Goal: Task Accomplishment & Management: Complete application form

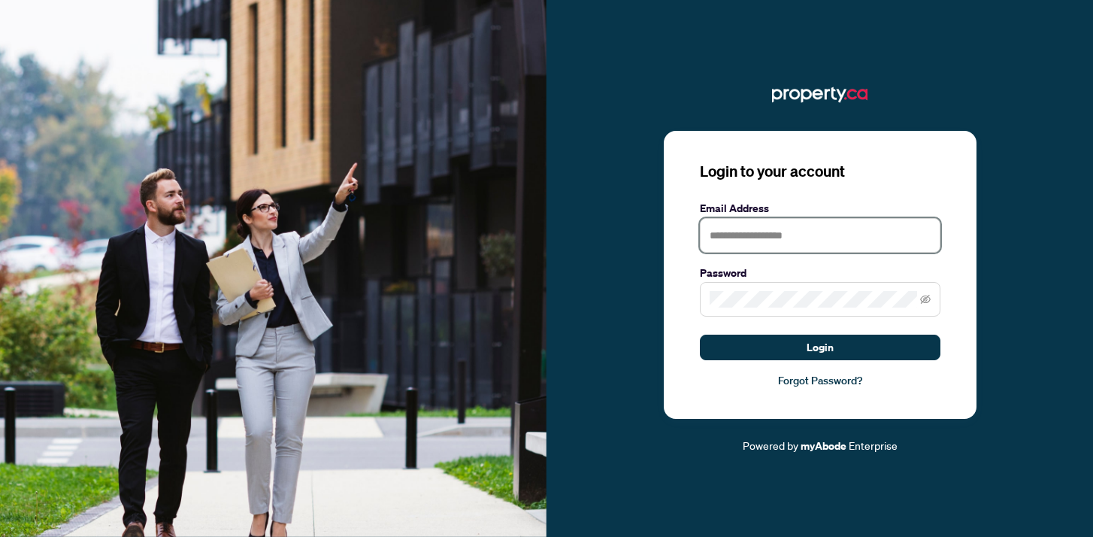
click at [754, 239] on input "text" at bounding box center [820, 235] width 241 height 35
type input "**********"
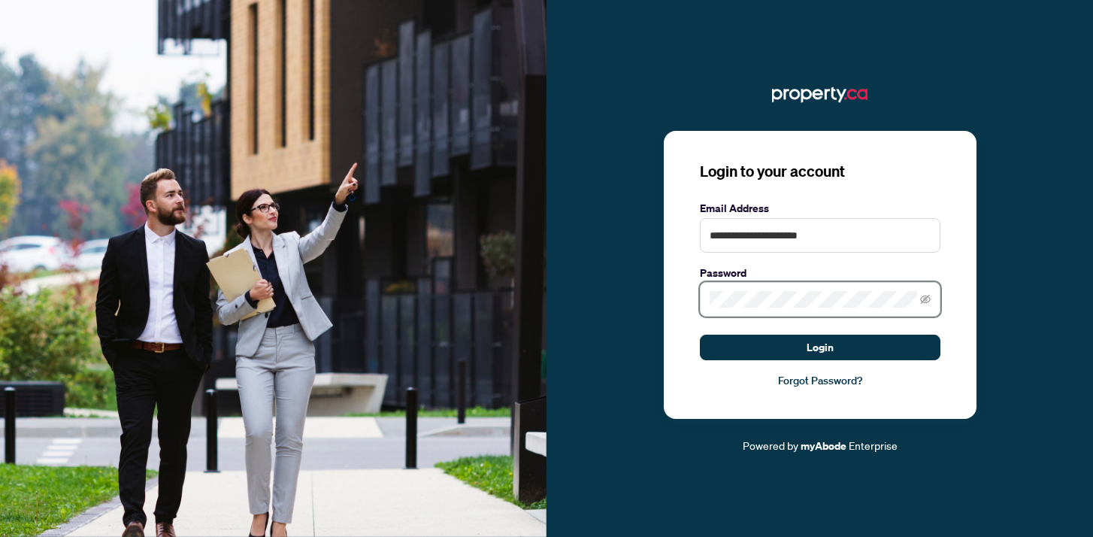
click at [700, 335] on button "Login" at bounding box center [820, 348] width 241 height 26
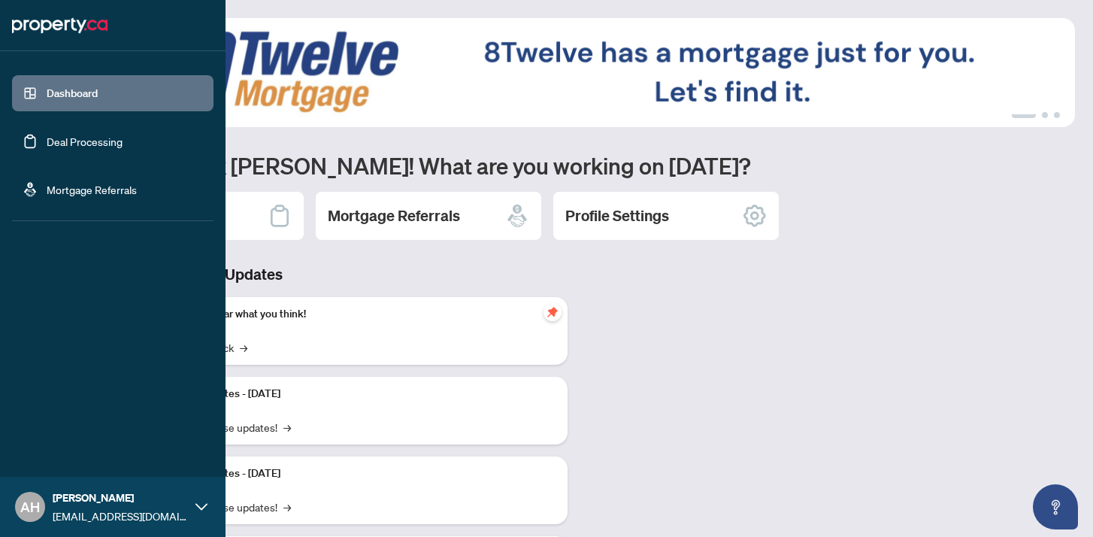
click at [47, 135] on link "Deal Processing" at bounding box center [85, 142] width 76 height 14
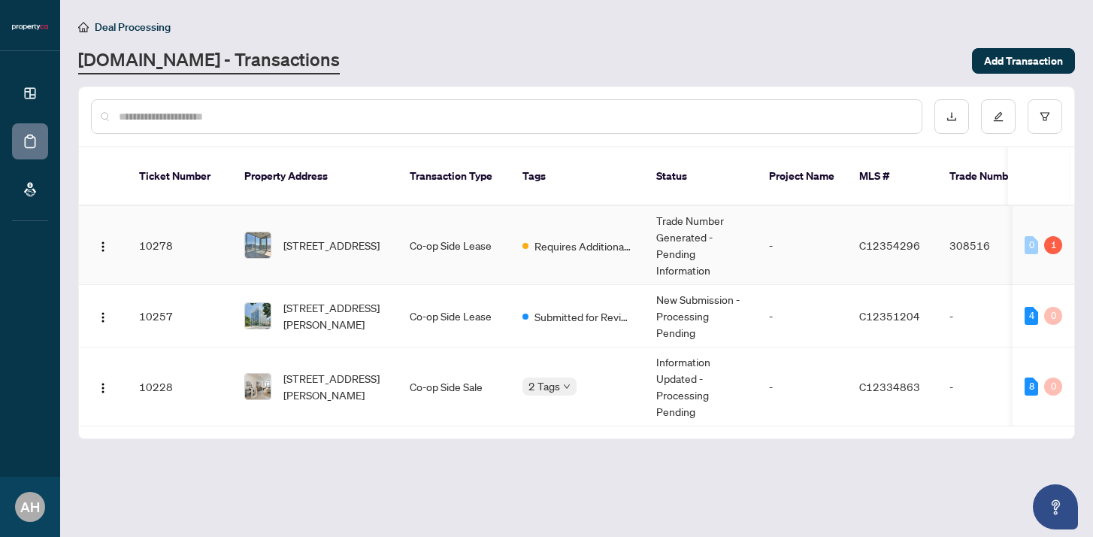
click at [276, 232] on div "[STREET_ADDRESS]" at bounding box center [314, 245] width 141 height 27
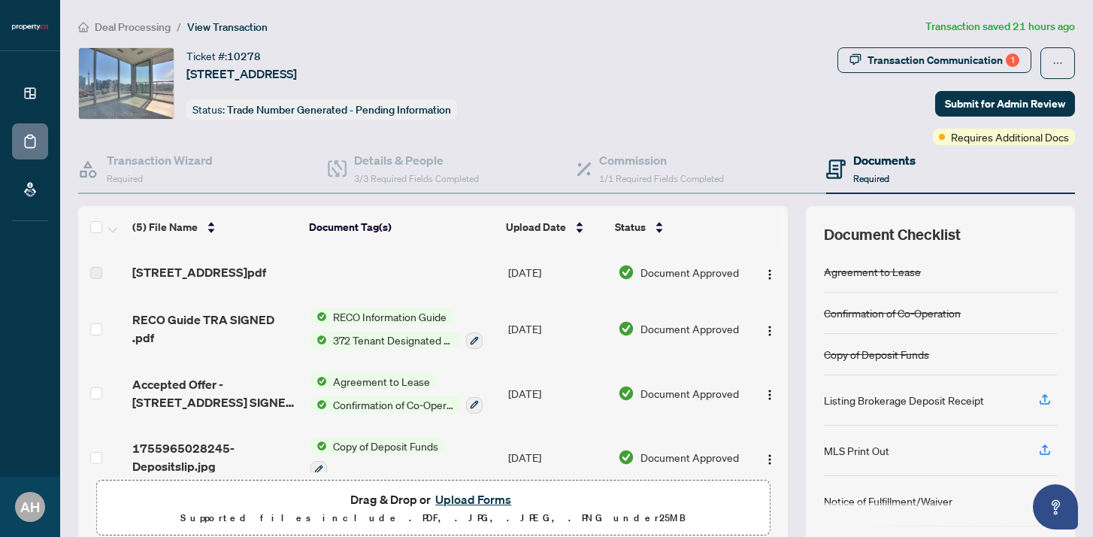
click at [848, 162] on div "Documents Required" at bounding box center [870, 168] width 89 height 35
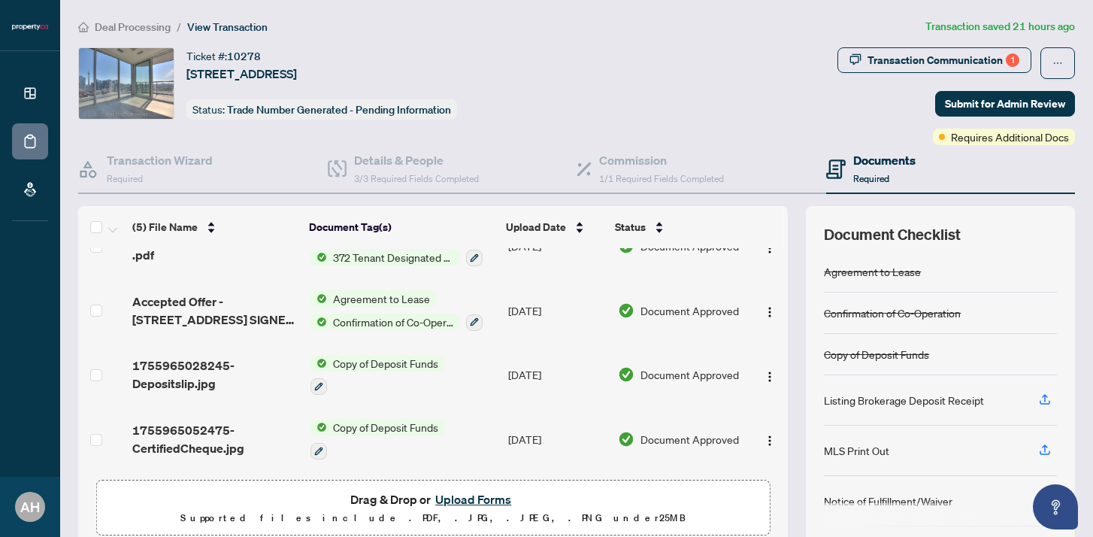
click at [452, 496] on button "Upload Forms" at bounding box center [473, 500] width 85 height 20
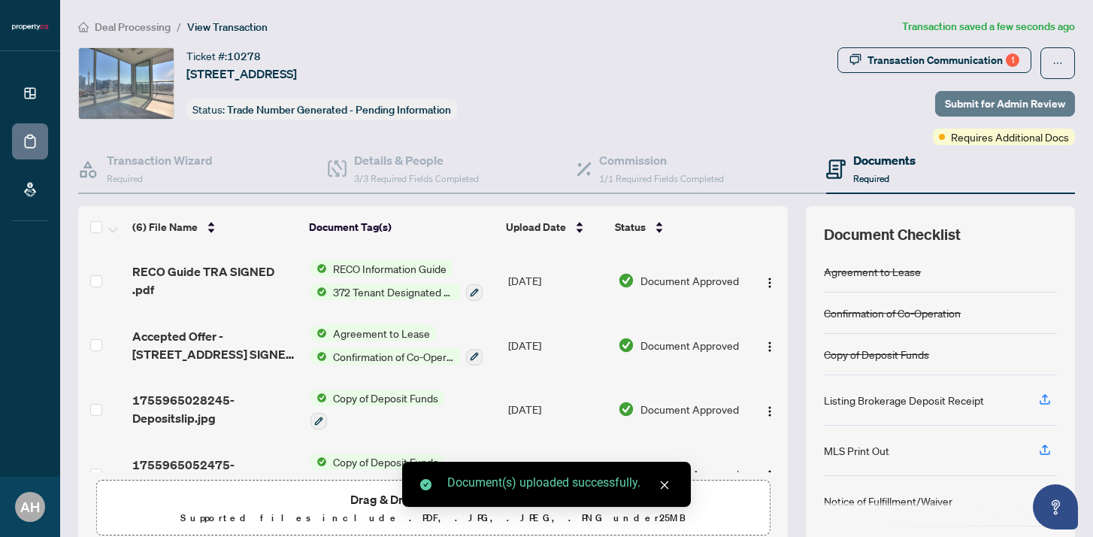
click at [954, 100] on span "Submit for Admin Review" at bounding box center [1005, 104] width 120 height 24
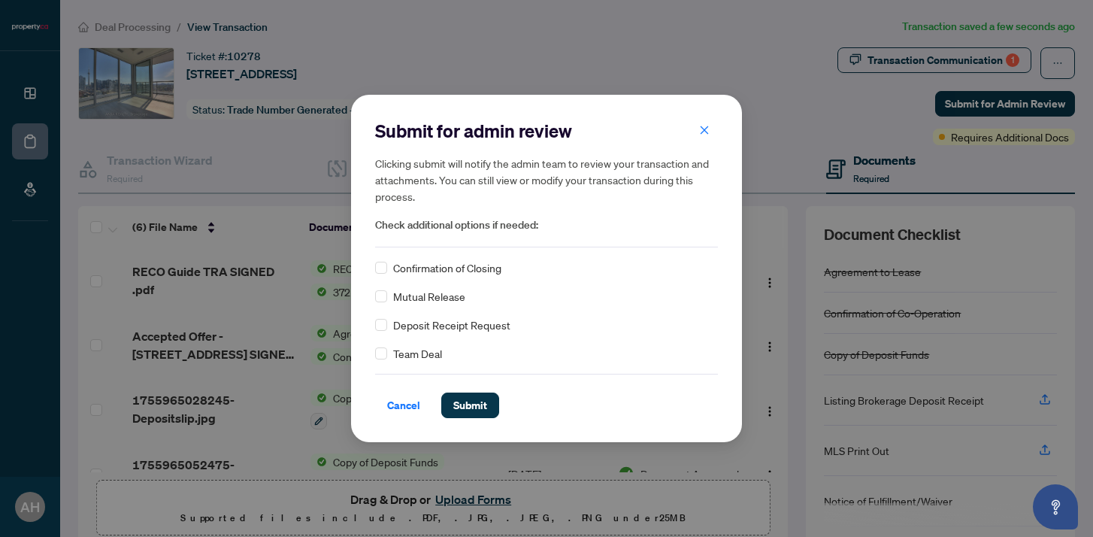
drag, startPoint x: 480, startPoint y: 395, endPoint x: 488, endPoint y: 385, distance: 12.8
click at [480, 394] on span "Submit" at bounding box center [470, 405] width 34 height 24
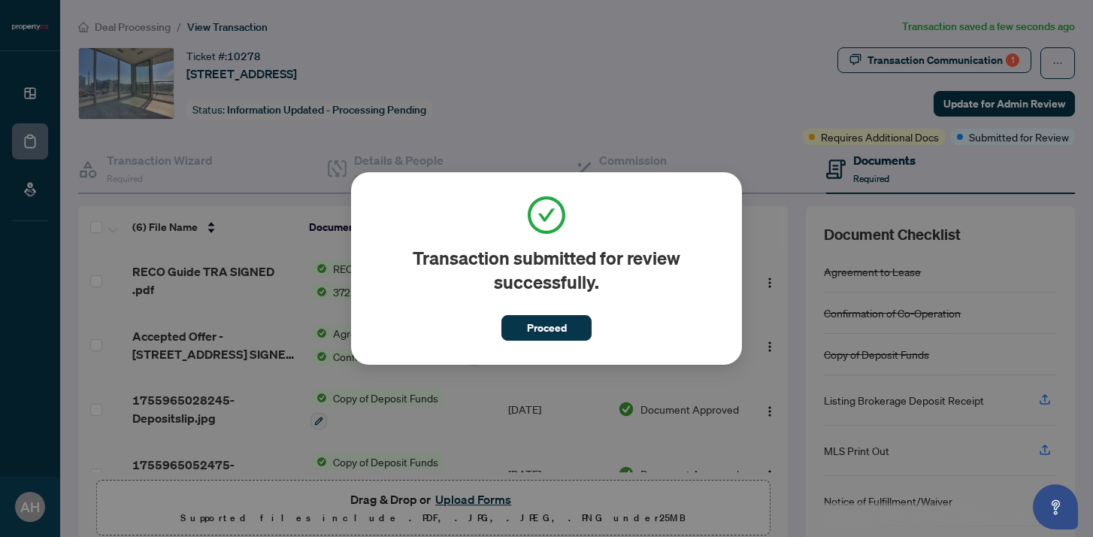
click at [535, 333] on span "Proceed" at bounding box center [547, 328] width 40 height 24
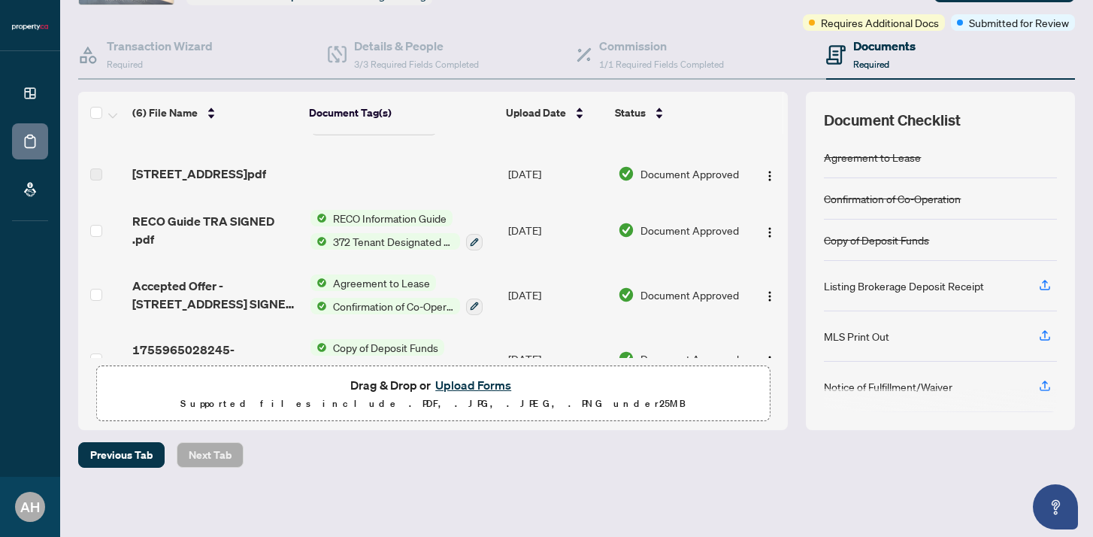
scroll to position [0, 0]
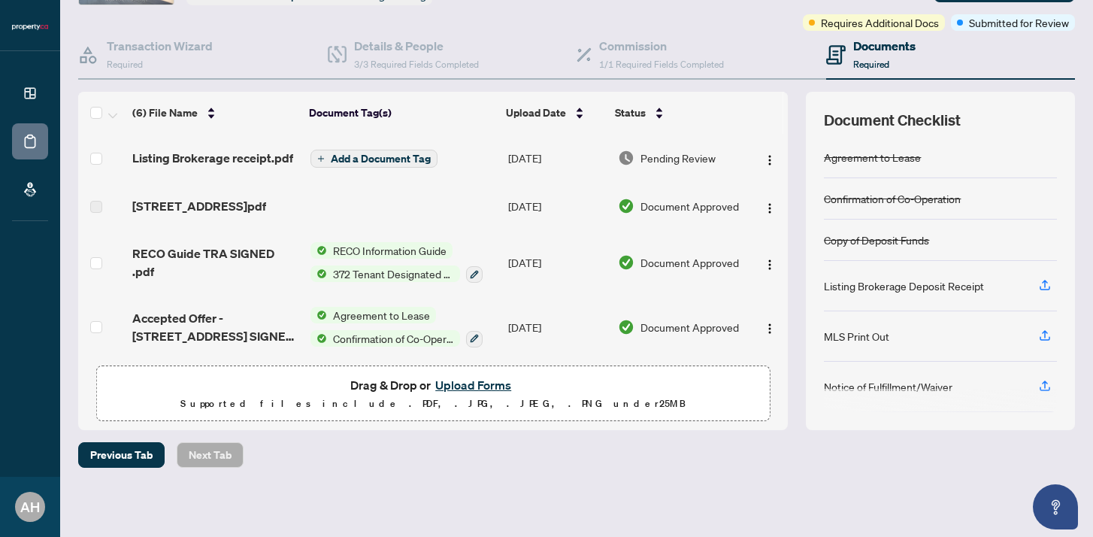
click at [321, 156] on icon "plus" at bounding box center [321, 159] width 8 height 8
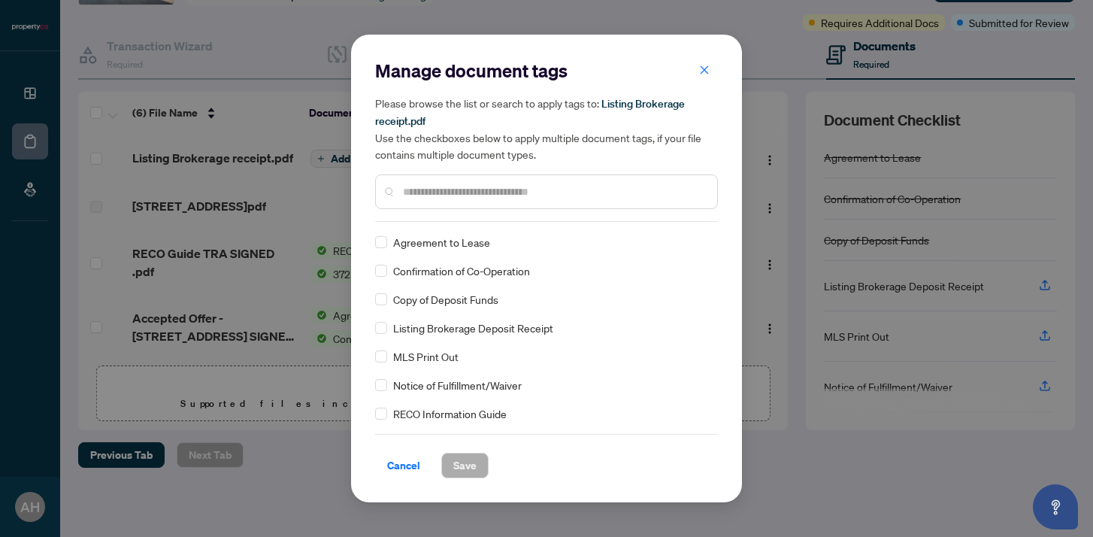
click at [426, 191] on input "text" at bounding box center [554, 191] width 302 height 17
click at [473, 472] on span "Save" at bounding box center [464, 465] width 23 height 24
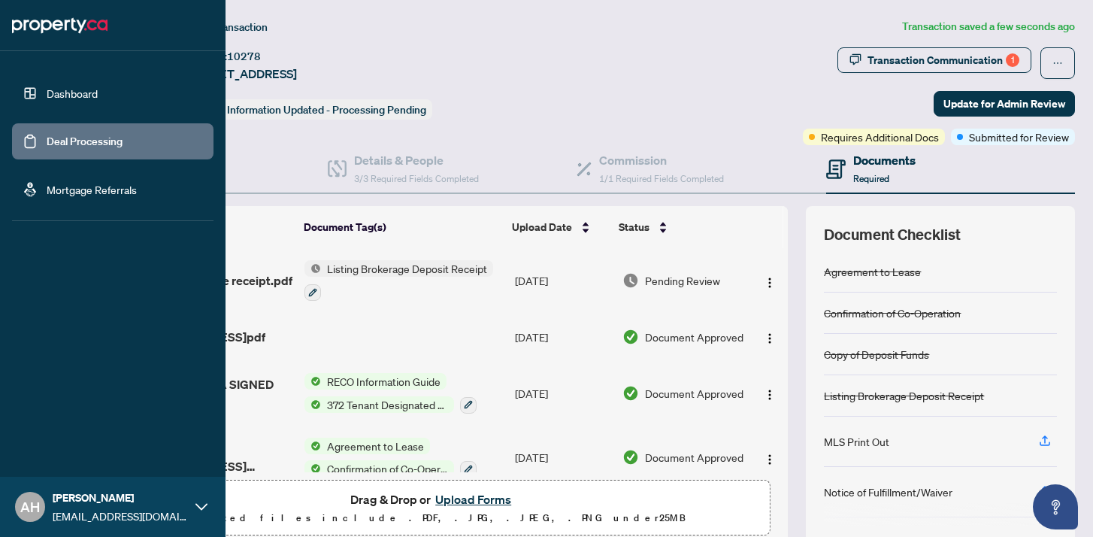
click at [61, 89] on link "Dashboard" at bounding box center [72, 93] width 51 height 14
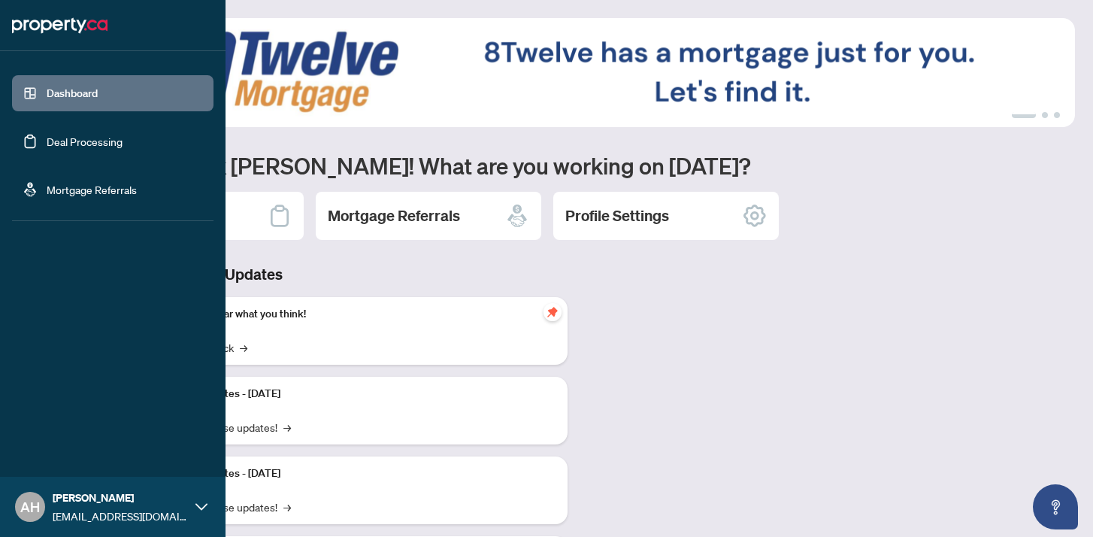
drag, startPoint x: 28, startPoint y: 150, endPoint x: 47, endPoint y: 143, distance: 20.7
click at [47, 148] on link "Deal Processing" at bounding box center [85, 142] width 76 height 14
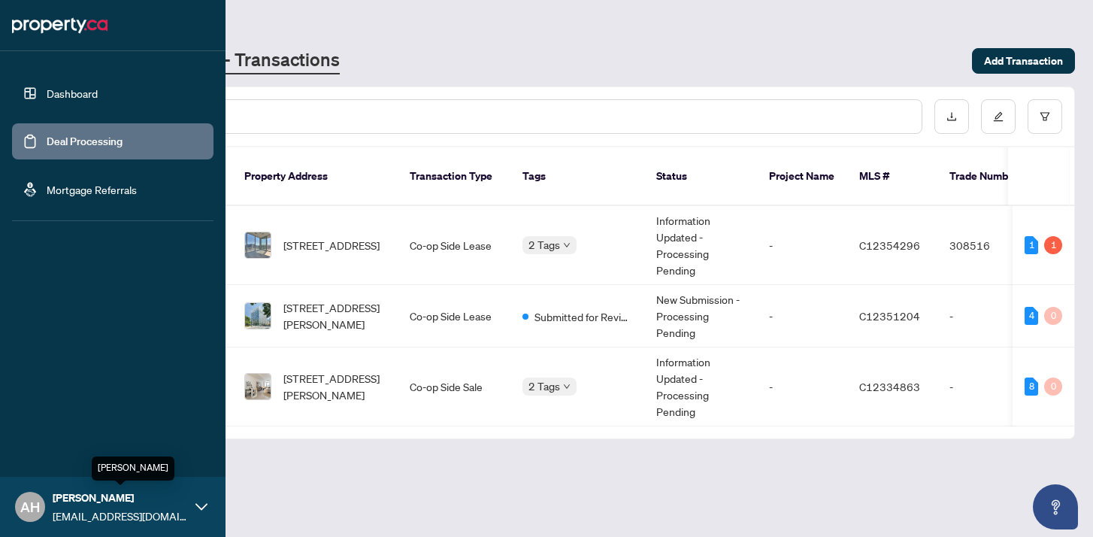
click at [95, 495] on span "[PERSON_NAME]" at bounding box center [120, 498] width 135 height 17
click at [84, 424] on button "Logout" at bounding box center [113, 418] width 202 height 26
